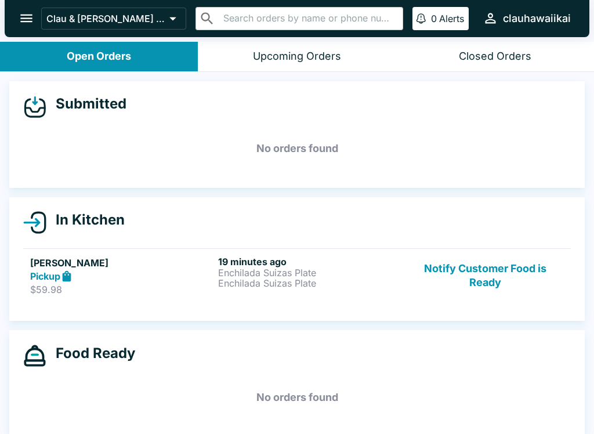
click at [269, 284] on p "Enchilada Suizas Plate" at bounding box center [309, 283] width 183 height 10
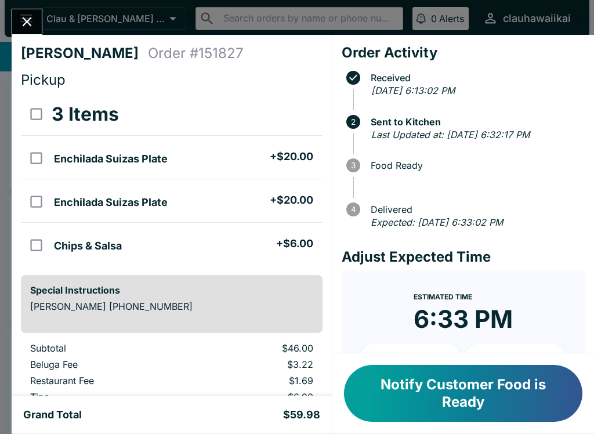
click at [21, 30] on icon "Close" at bounding box center [27, 22] width 16 height 16
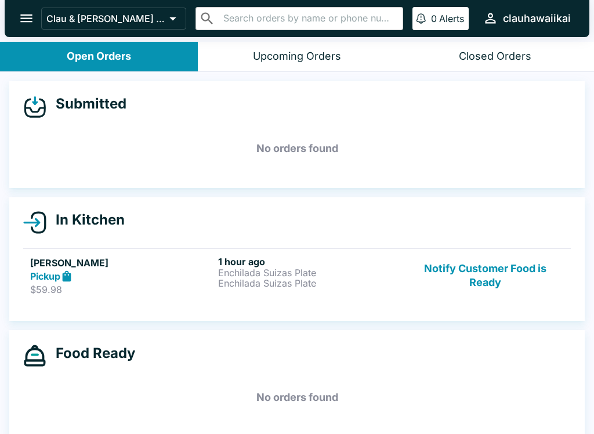
click at [307, 56] on div "Upcoming Orders" at bounding box center [297, 56] width 88 height 13
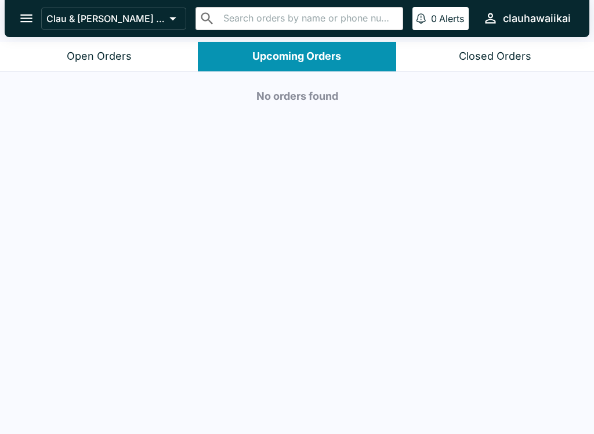
click at [137, 48] on button "Open Orders" at bounding box center [99, 57] width 198 height 30
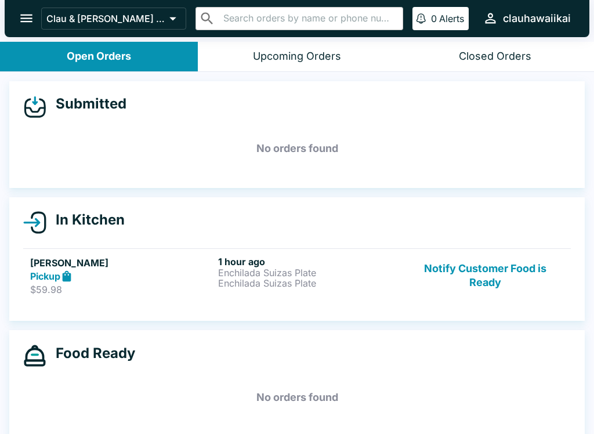
scroll to position [-1, 0]
click at [30, 22] on icon "open drawer" at bounding box center [26, 19] width 12 height 8
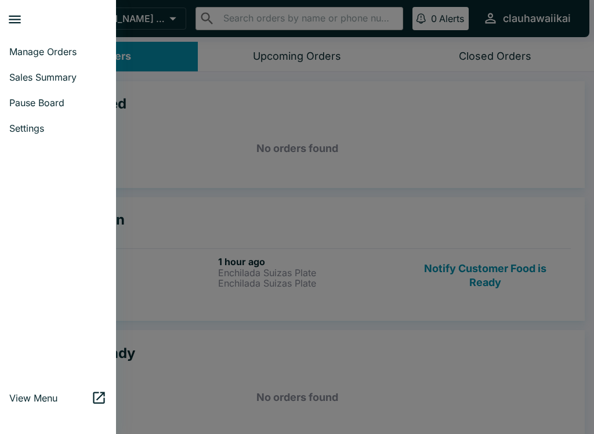
click at [78, 104] on span "Pause Board" at bounding box center [58, 103] width 98 height 12
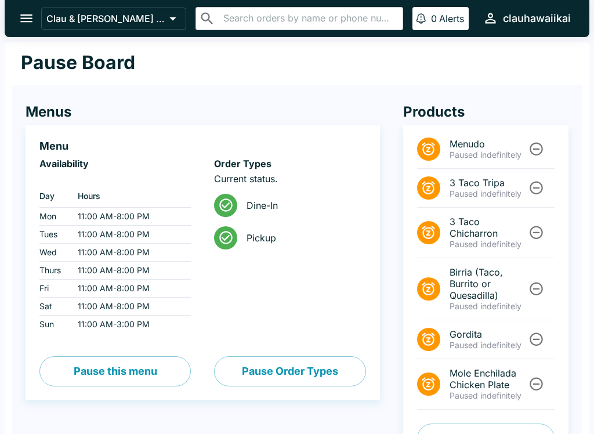
click at [224, 214] on div at bounding box center [225, 205] width 23 height 23
click at [228, 243] on icon at bounding box center [225, 237] width 13 height 13
click at [223, 203] on icon at bounding box center [226, 205] width 16 height 16
click at [140, 366] on button "Pause this menu" at bounding box center [114, 371] width 151 height 30
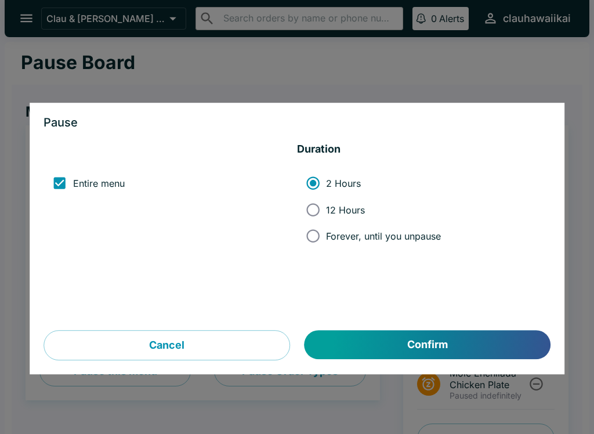
click at [441, 348] on button "Confirm" at bounding box center [428, 345] width 246 height 29
